Goal: Transaction & Acquisition: Obtain resource

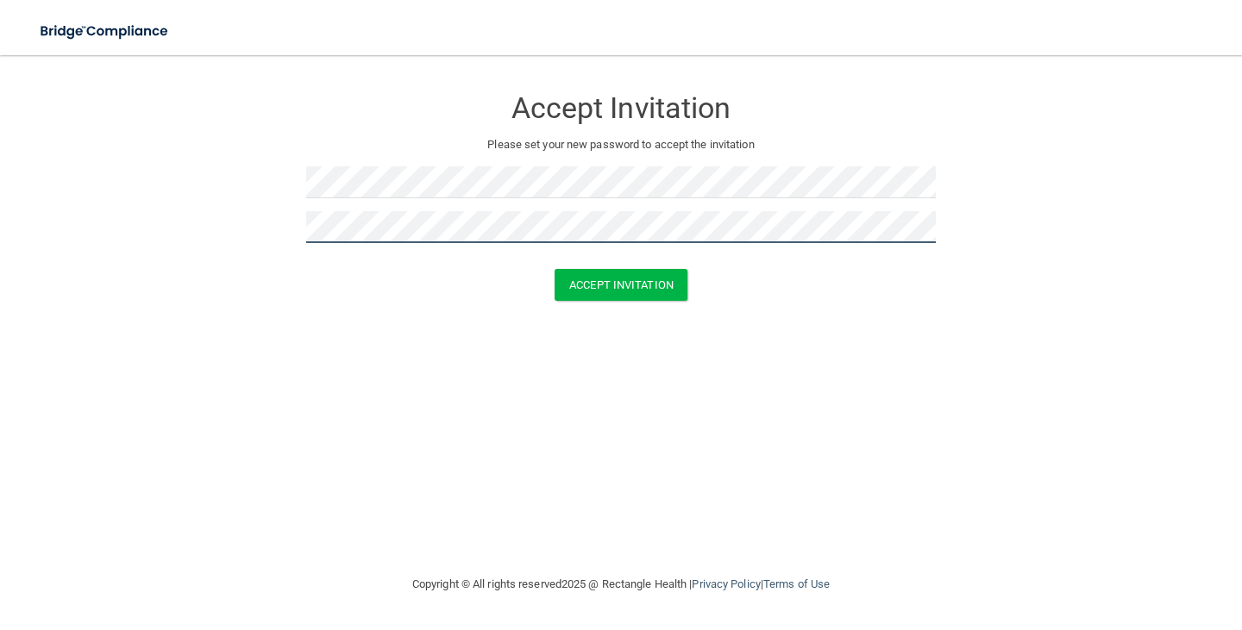
click at [554, 269] on button "Accept Invitation" at bounding box center [620, 285] width 133 height 32
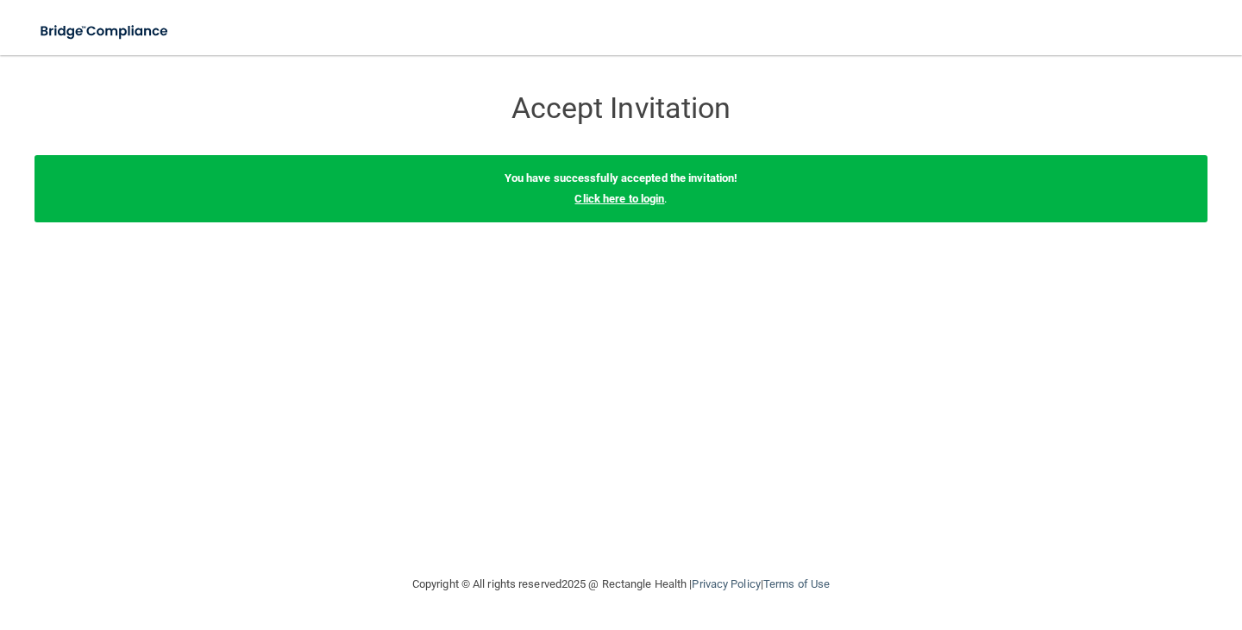
click at [588, 197] on link "Click here to login" at bounding box center [619, 198] width 90 height 13
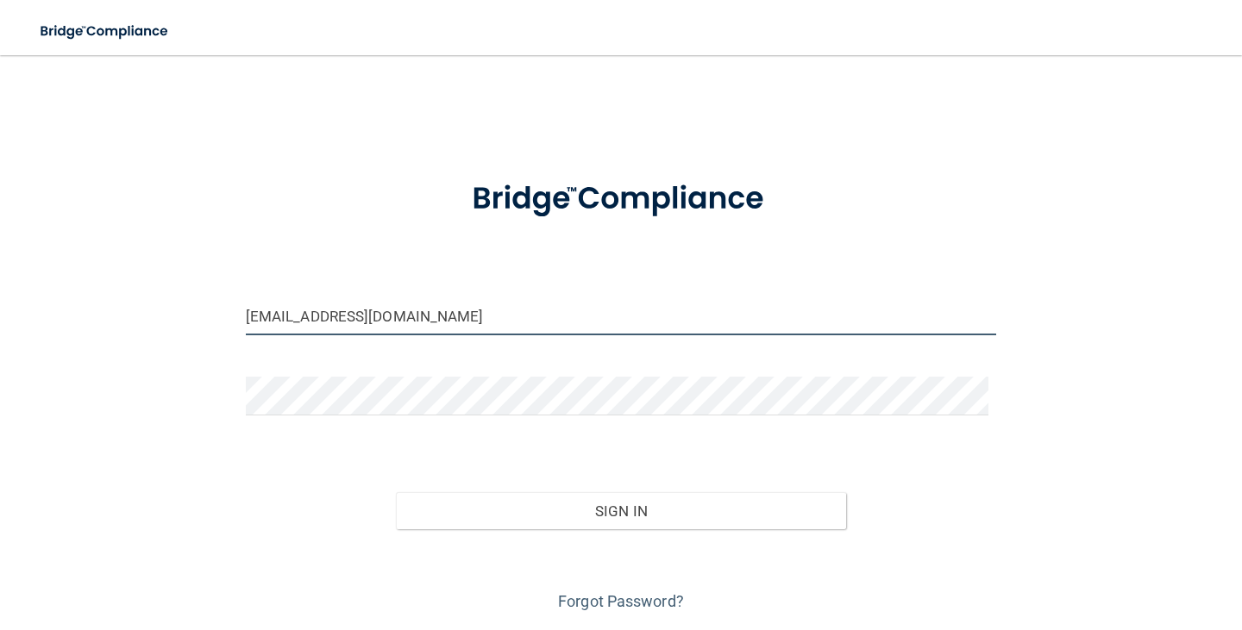
click at [469, 319] on input "[EMAIL_ADDRESS][DOMAIN_NAME]" at bounding box center [621, 316] width 750 height 39
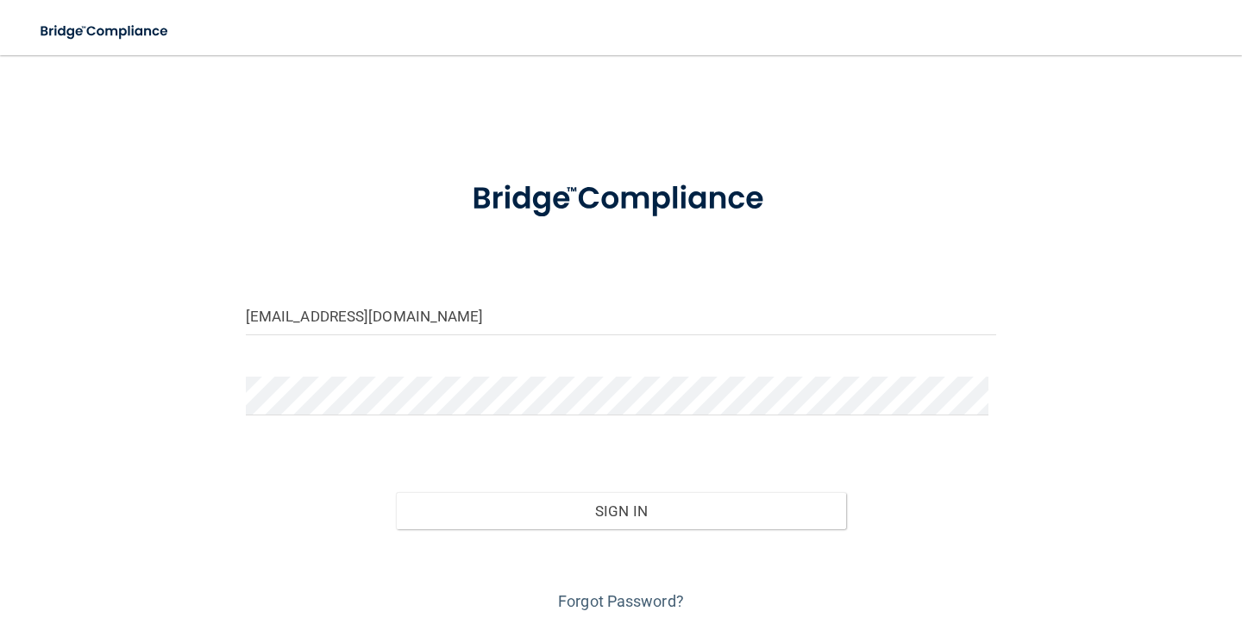
drag, startPoint x: 334, startPoint y: 320, endPoint x: 176, endPoint y: 329, distance: 158.0
click at [176, 329] on div "[EMAIL_ADDRESS][DOMAIN_NAME] Invalid email/password. You don't have permission …" at bounding box center [620, 343] width 1173 height 543
type input "[EMAIL_ADDRESS][PERSON_NAME][DOMAIN_NAME]"
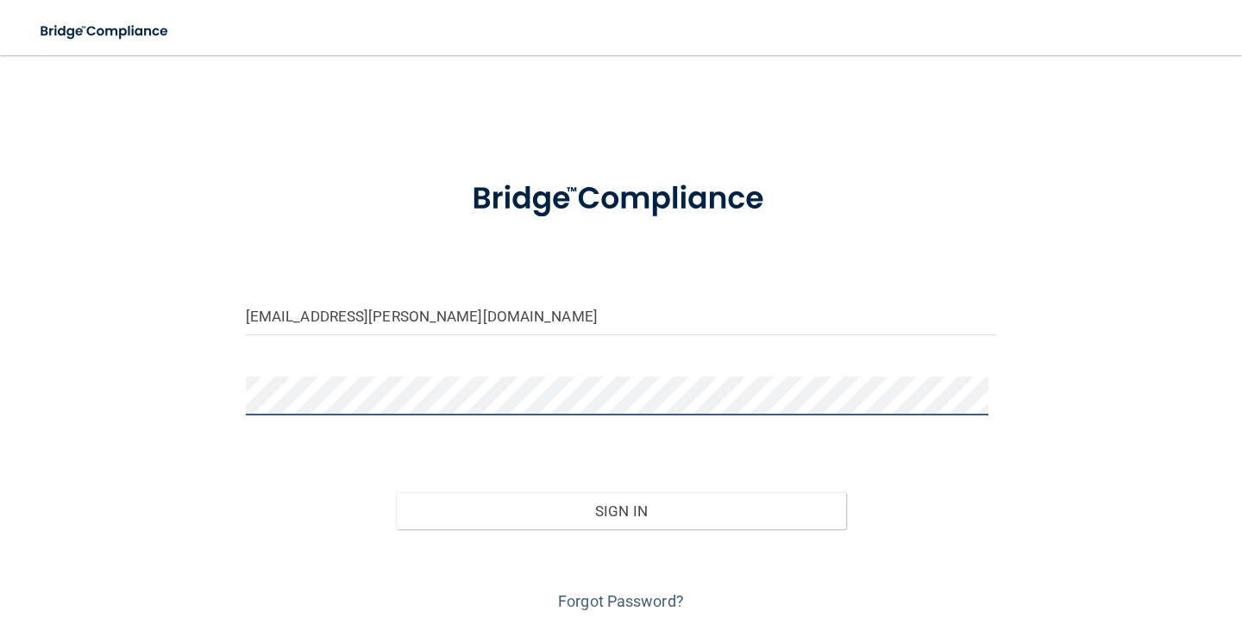
click at [0, 472] on main "[EMAIL_ADDRESS][PERSON_NAME][DOMAIN_NAME] Invalid email/password. You don't hav…" at bounding box center [621, 342] width 1242 height 575
click at [396, 492] on button "Sign In" at bounding box center [621, 511] width 450 height 38
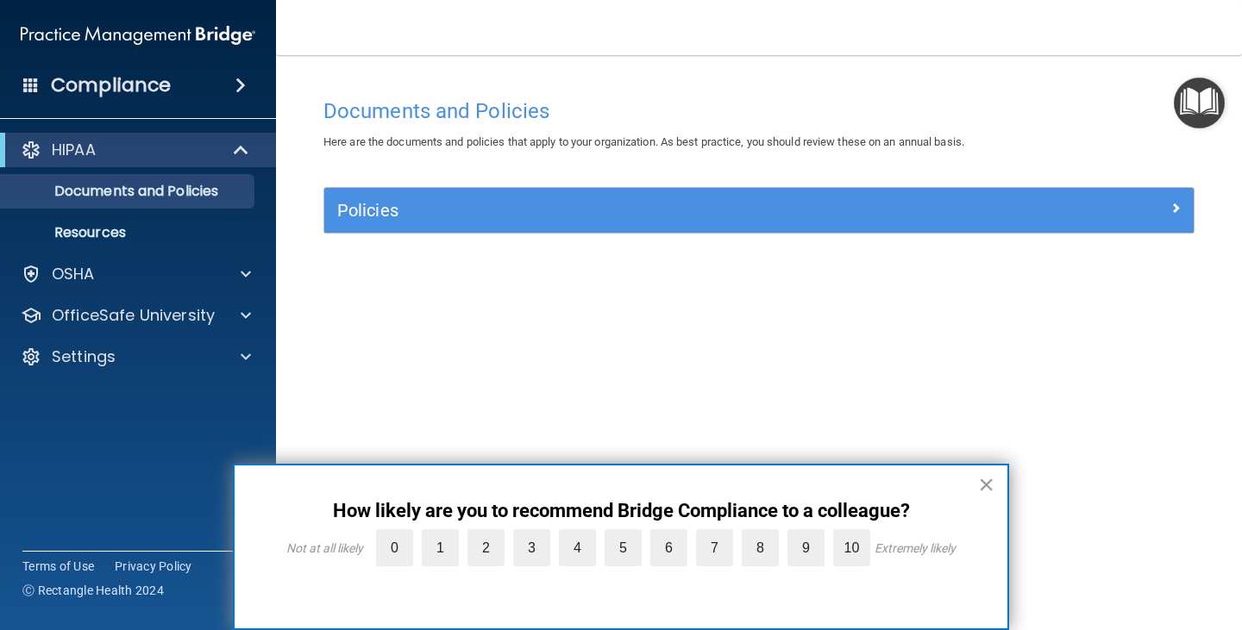
click at [979, 492] on button "×" at bounding box center [986, 485] width 16 height 28
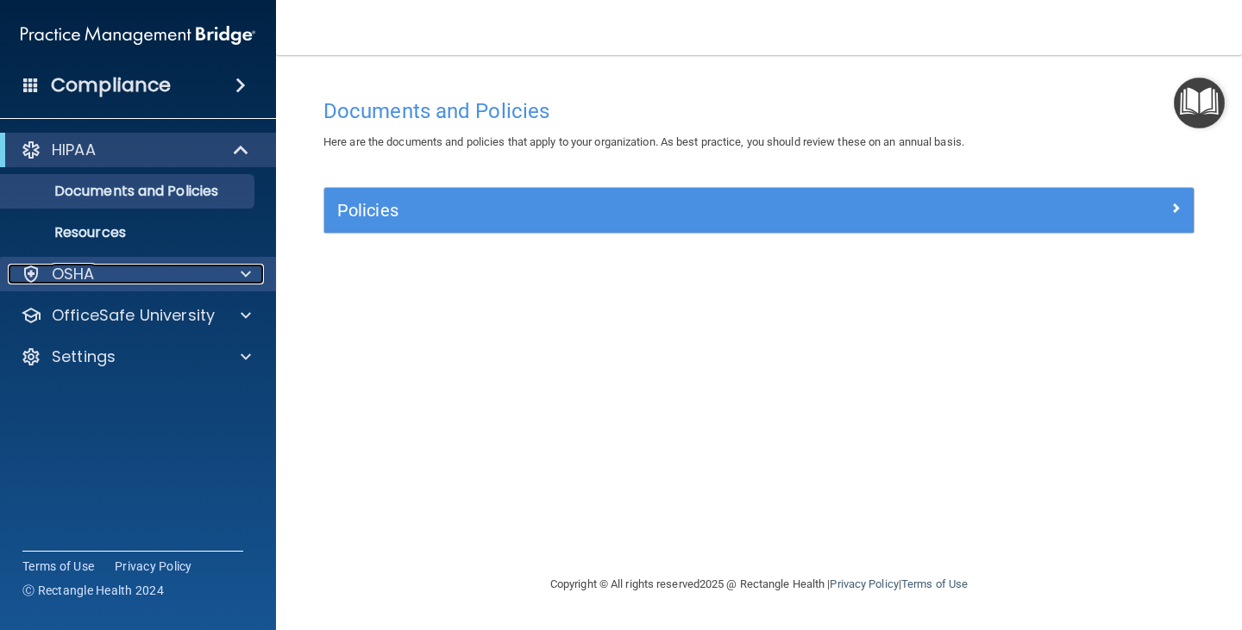
click at [181, 265] on div "OSHA" at bounding box center [115, 274] width 214 height 21
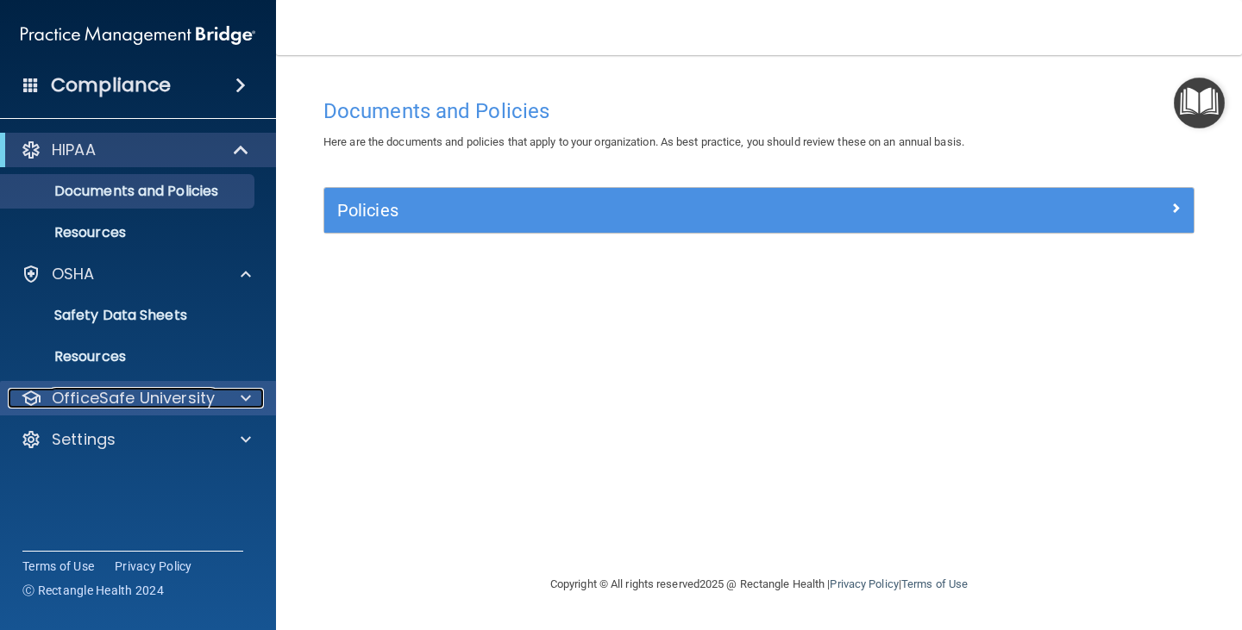
click at [167, 393] on p "OfficeSafe University" at bounding box center [133, 398] width 163 height 21
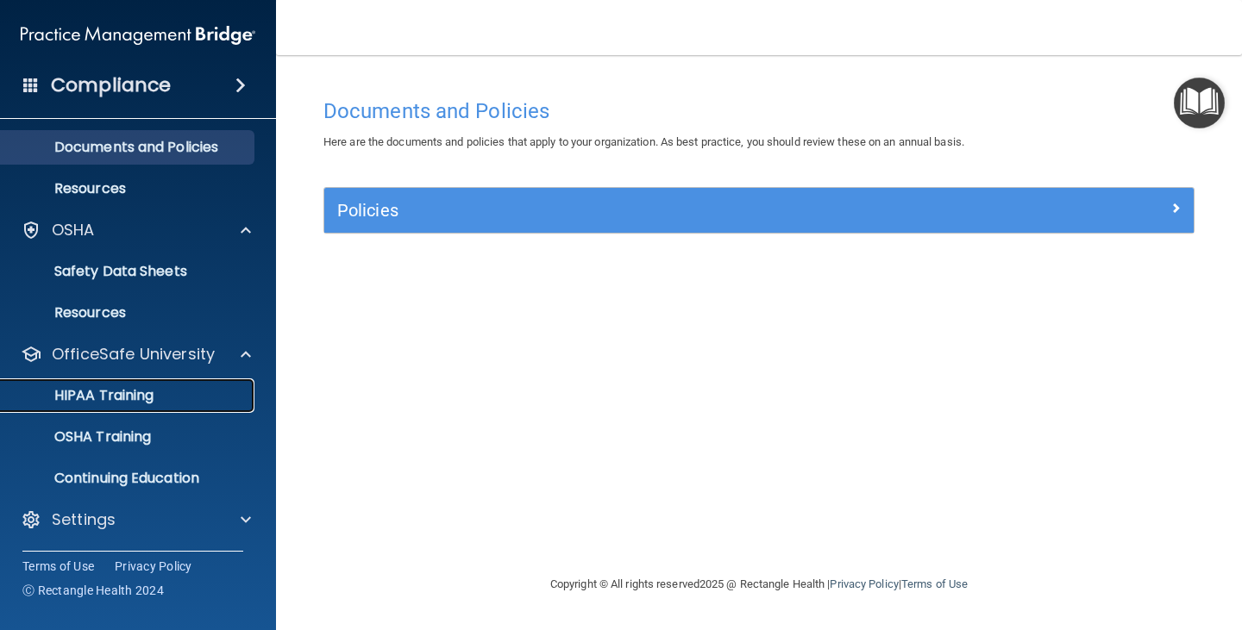
click at [160, 405] on link "HIPAA Training" at bounding box center [119, 396] width 272 height 34
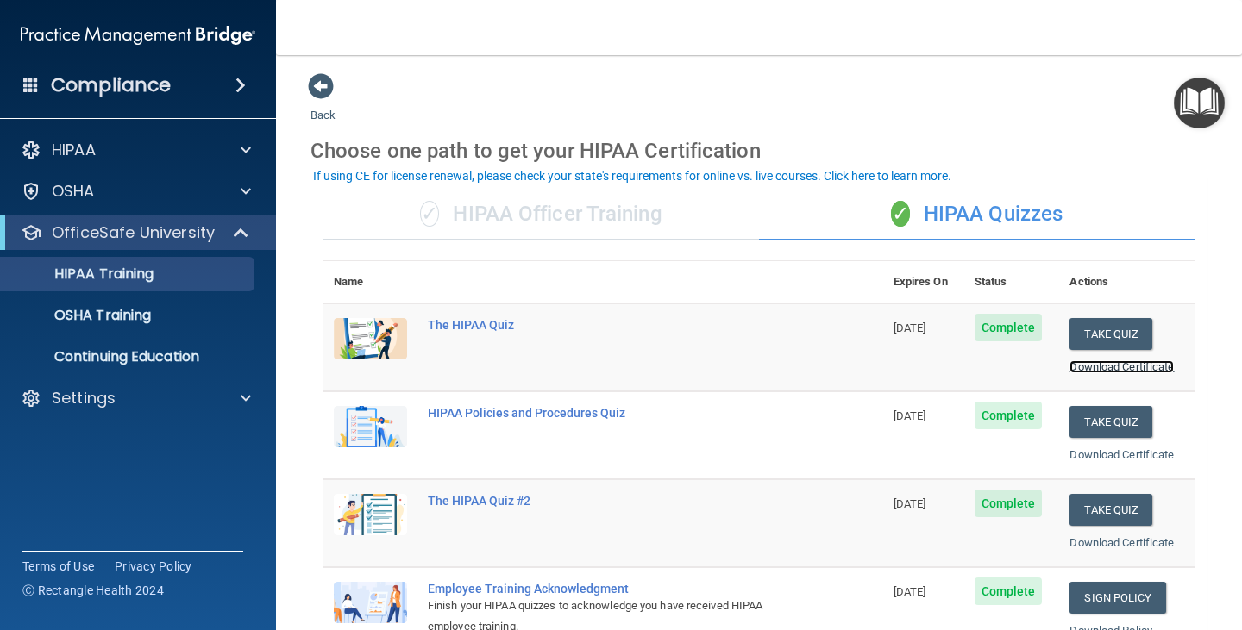
click at [1099, 368] on link "Download Certificate" at bounding box center [1121, 366] width 104 height 13
click at [1110, 448] on link "Download Certificate" at bounding box center [1121, 454] width 104 height 13
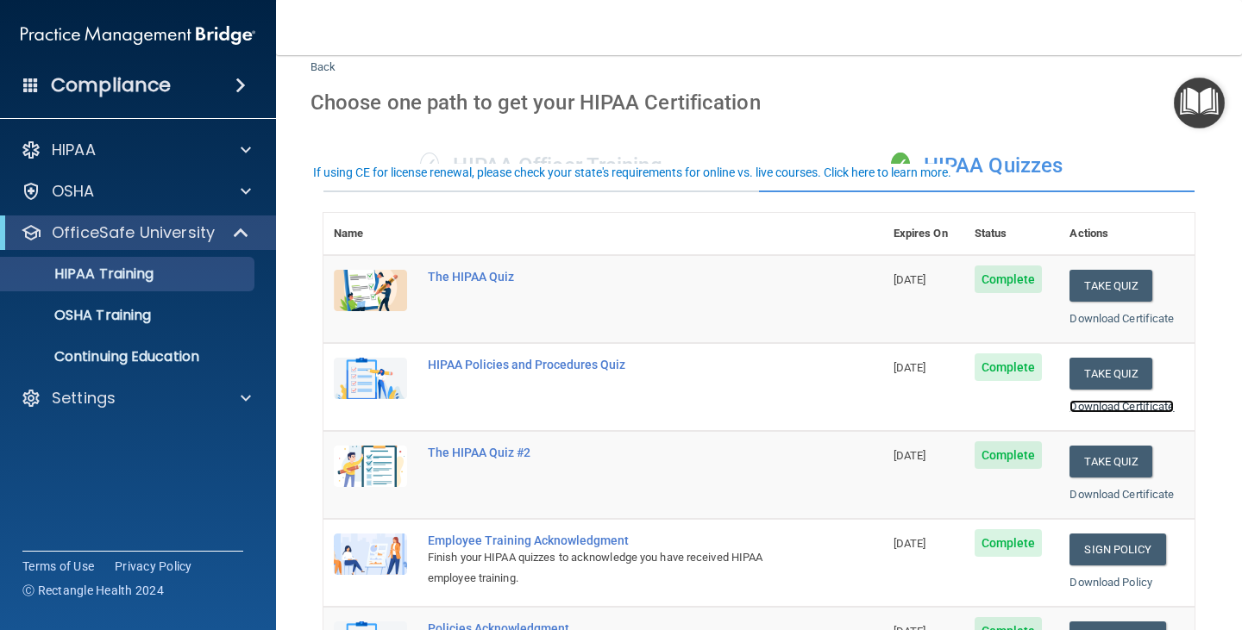
scroll to position [86, 0]
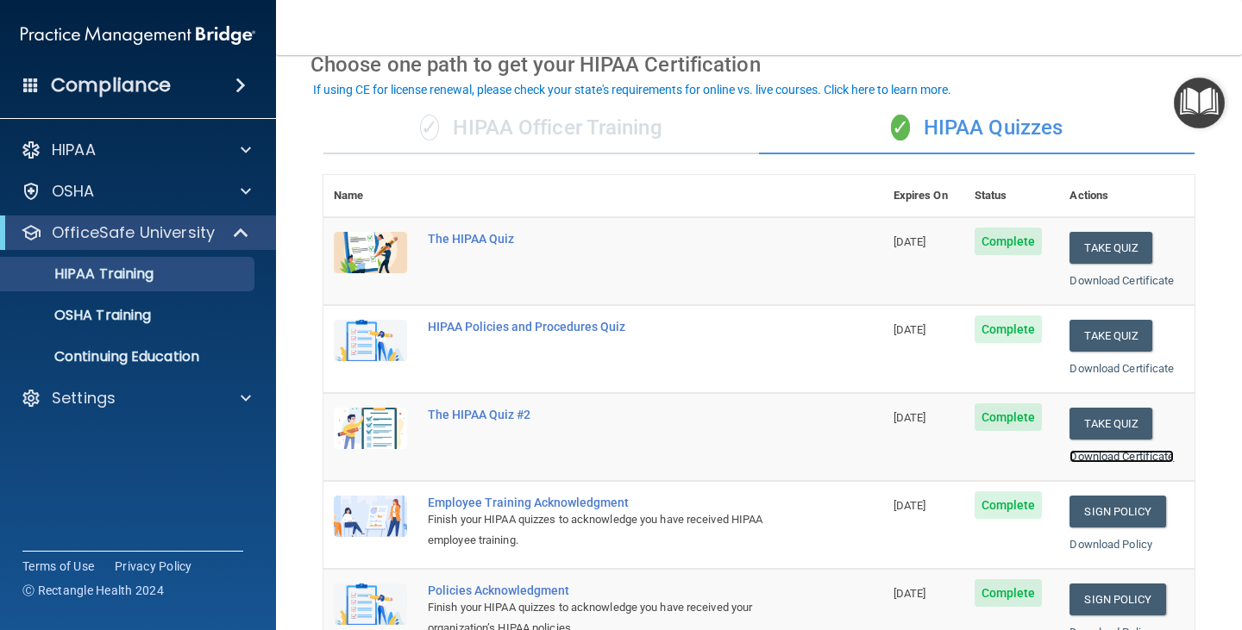
click at [1076, 458] on link "Download Certificate" at bounding box center [1121, 456] width 104 height 13
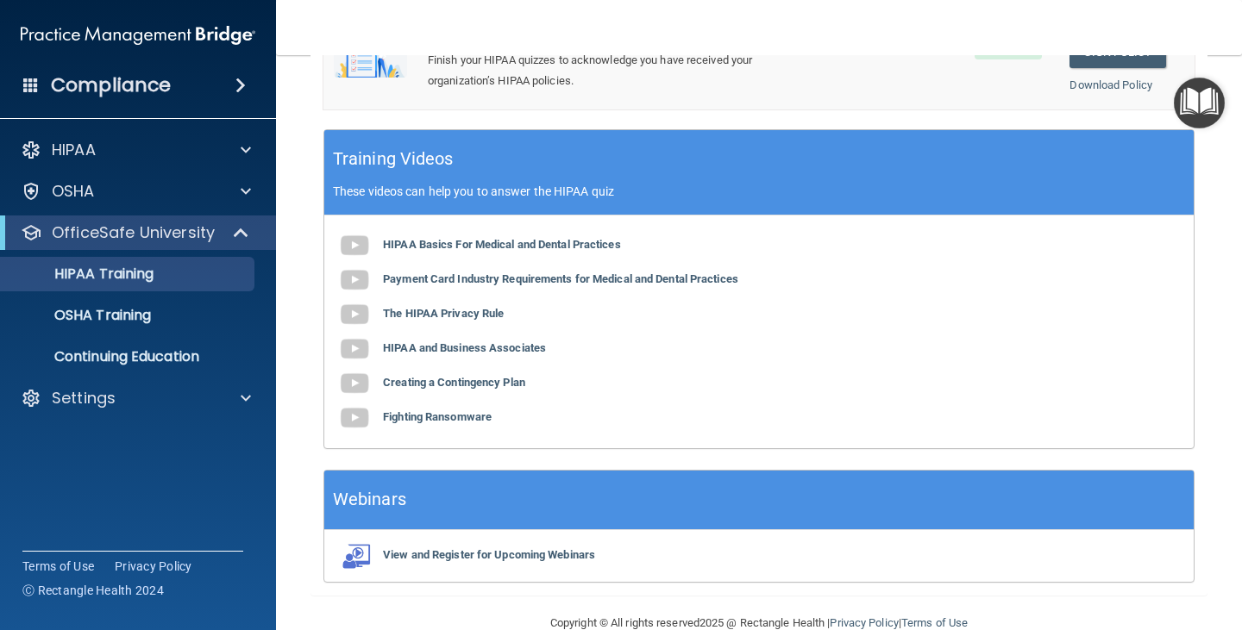
scroll to position [668, 0]
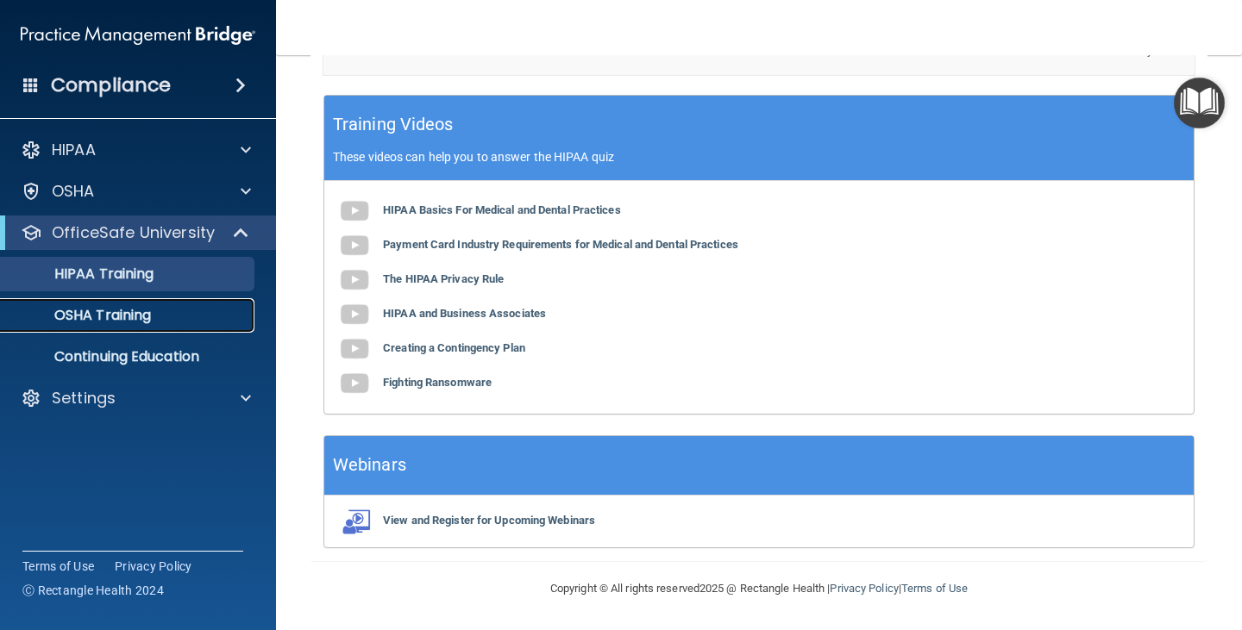
click at [172, 310] on div "OSHA Training" at bounding box center [128, 315] width 235 height 17
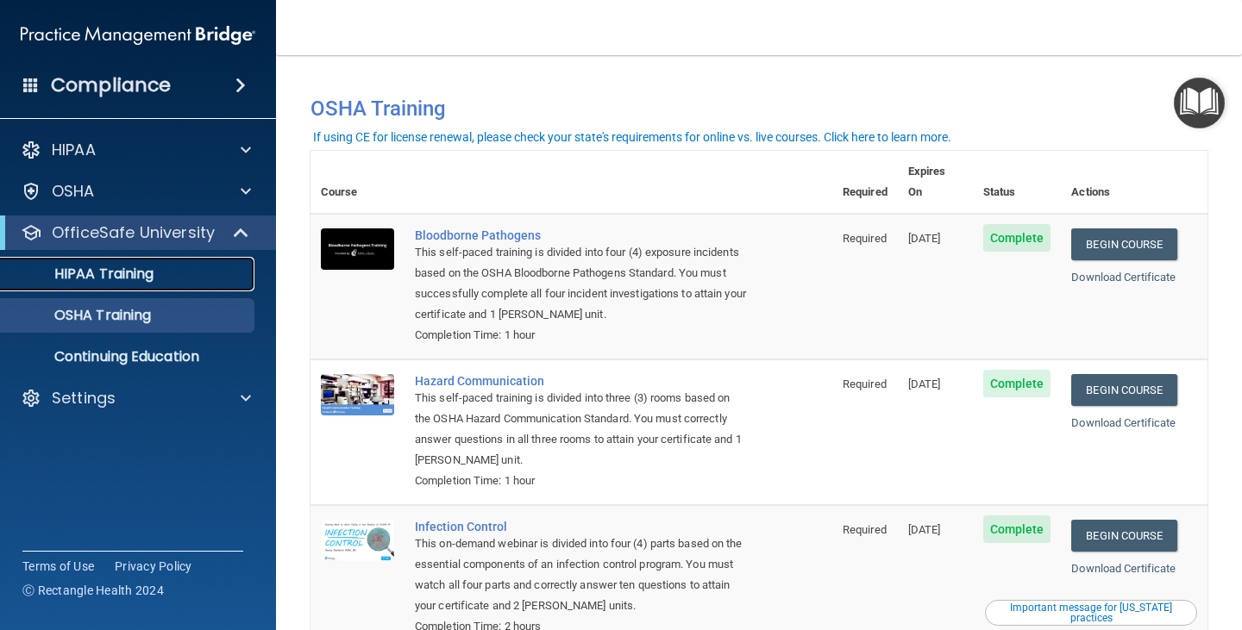
click at [56, 268] on p "HIPAA Training" at bounding box center [82, 274] width 142 height 17
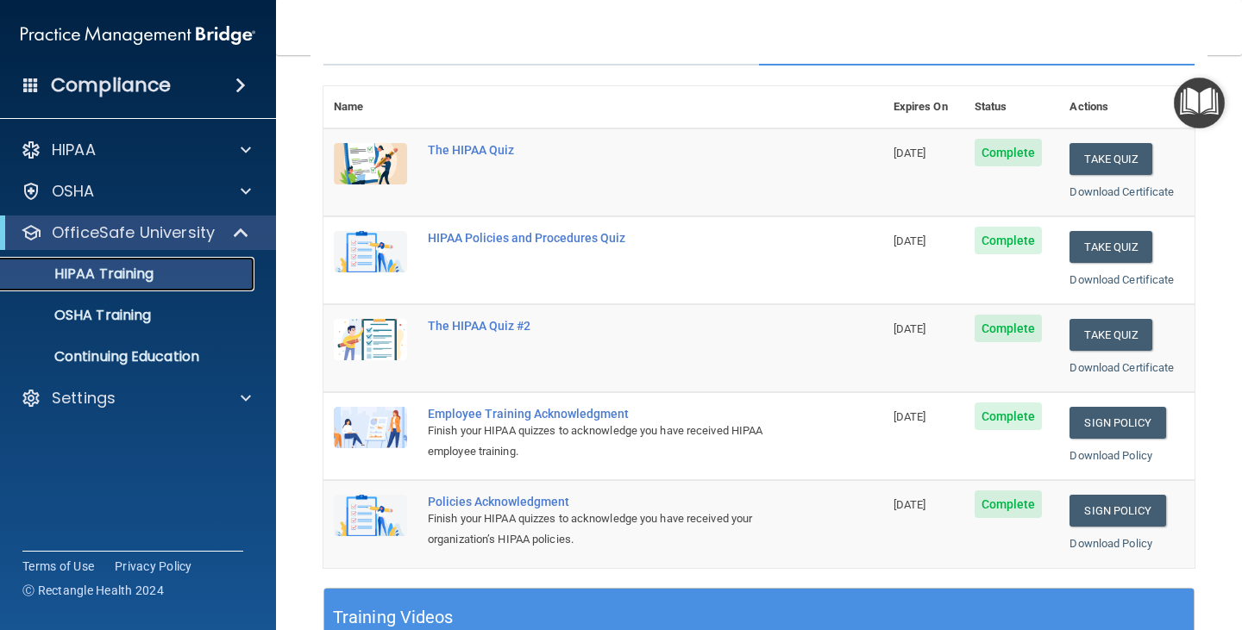
scroll to position [172, 0]
